Goal: Navigation & Orientation: Go to known website

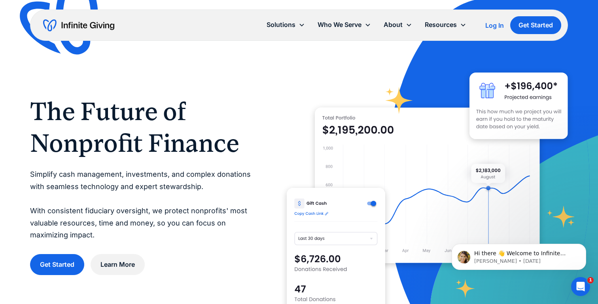
click at [90, 21] on img "home" at bounding box center [78, 25] width 71 height 13
